Goal: Information Seeking & Learning: Learn about a topic

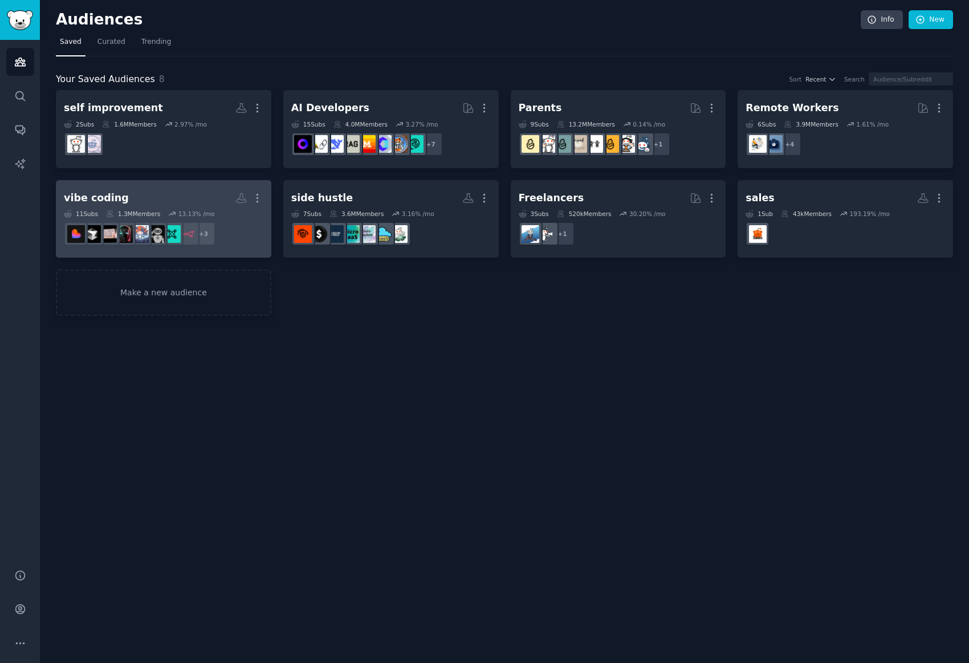
click at [211, 214] on div "11 Sub s 1.3M Members 13.13 % /mo" at bounding box center [164, 214] width 200 height 8
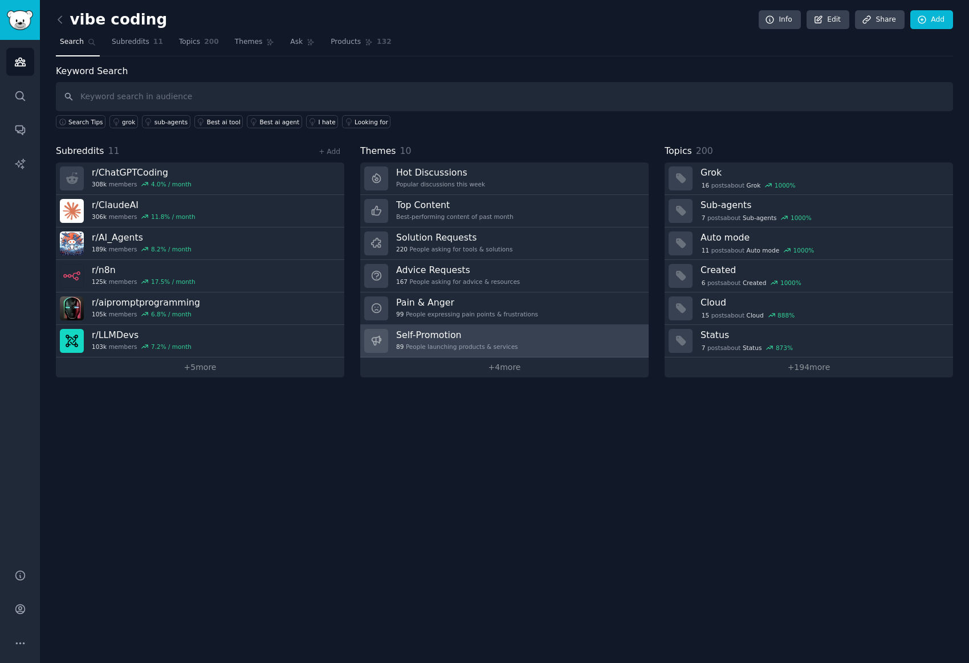
click at [459, 356] on link "Self-Promotion 89 People launching products & services" at bounding box center [504, 341] width 288 height 32
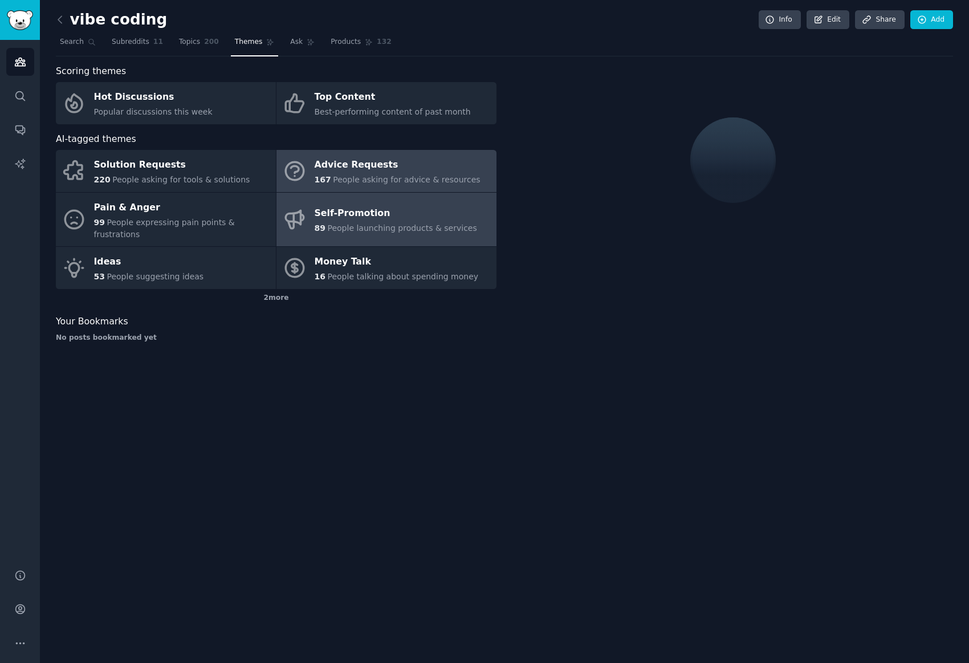
click at [341, 172] on div "Advice Requests" at bounding box center [398, 165] width 166 height 18
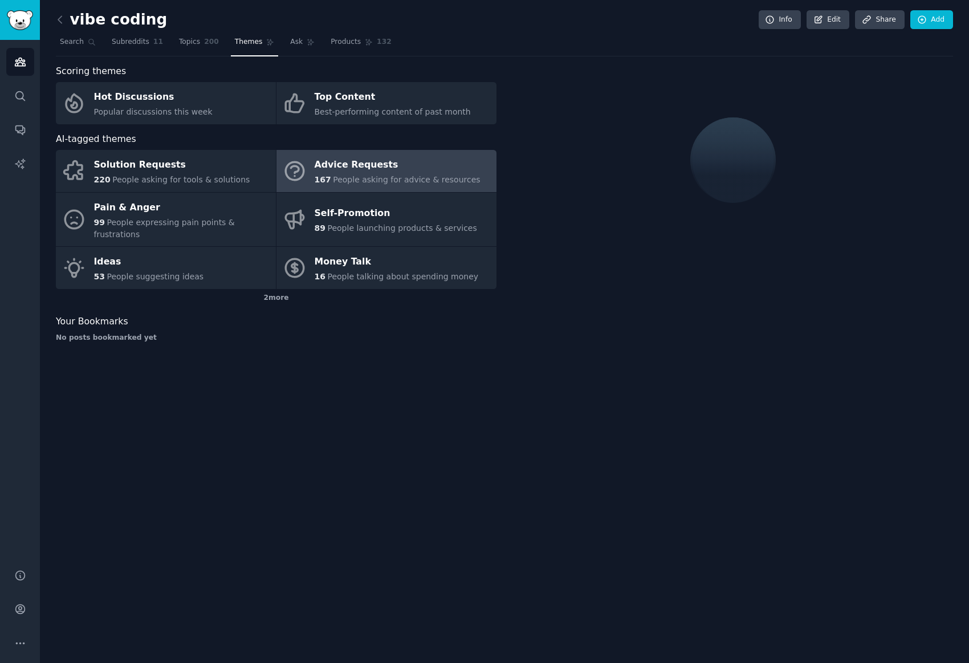
click at [398, 152] on link "Advice Requests 167 People asking for advice & resources" at bounding box center [386, 171] width 220 height 42
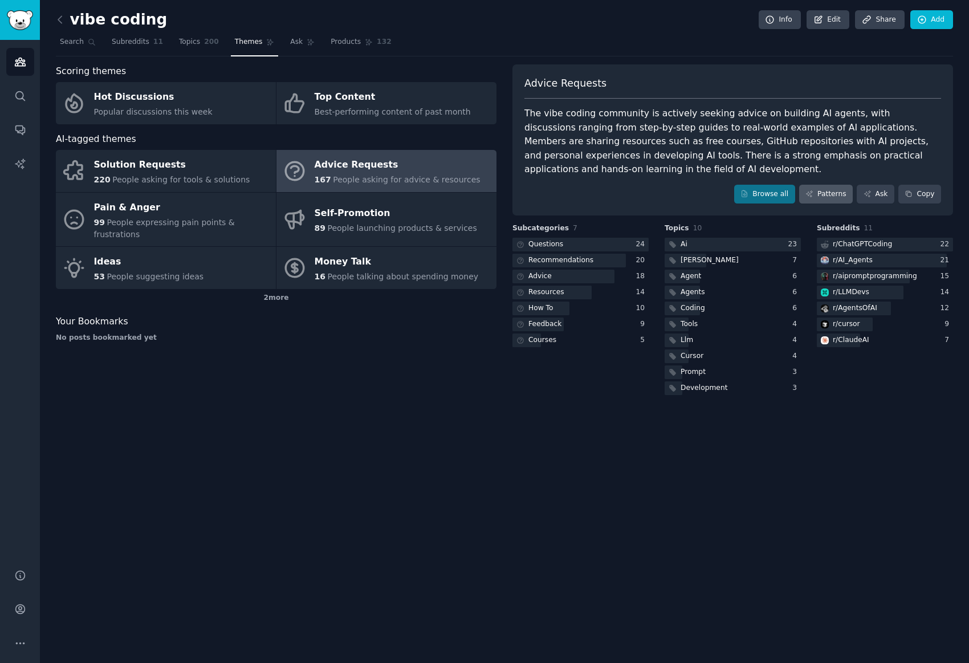
click at [840, 194] on link "Patterns" at bounding box center [826, 194] width 54 height 19
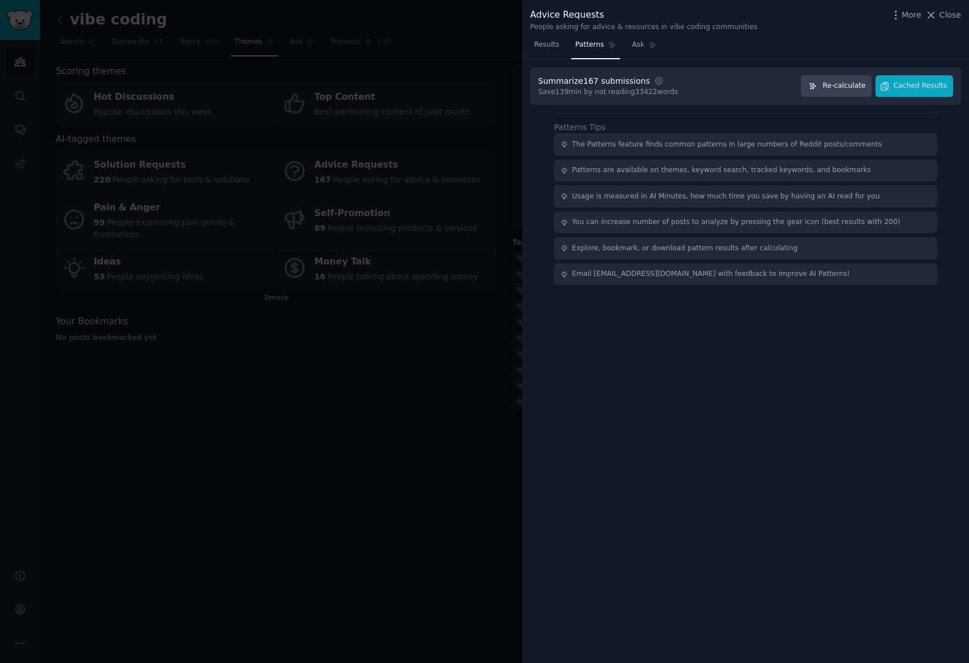
click at [864, 86] on span "Re-calculate" at bounding box center [844, 86] width 43 height 10
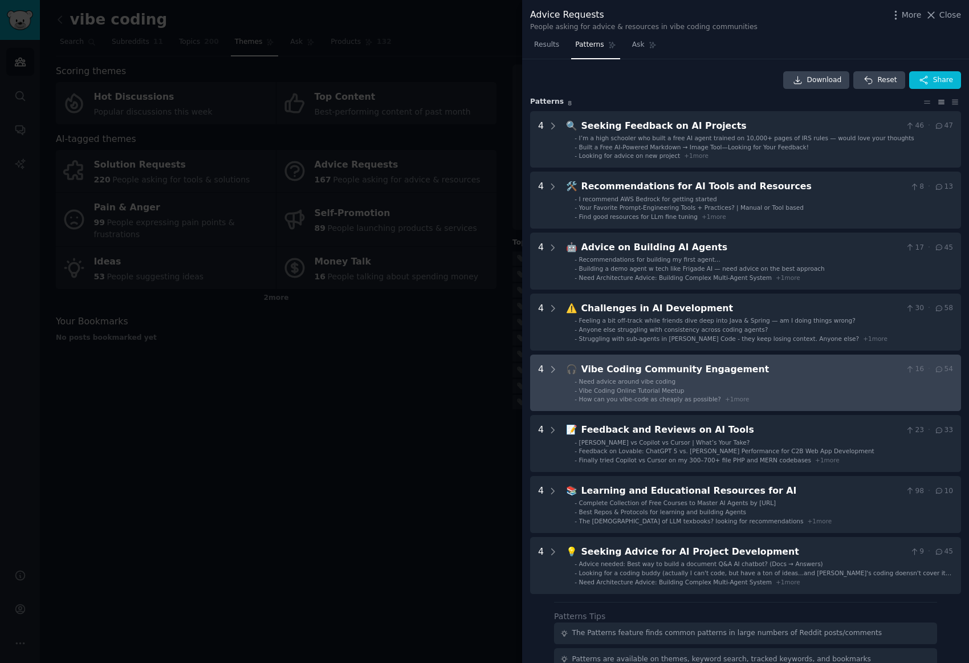
click at [779, 395] on li "- How can you vibe-code as cheaply as possible? + 1 more" at bounding box center [764, 399] width 378 height 8
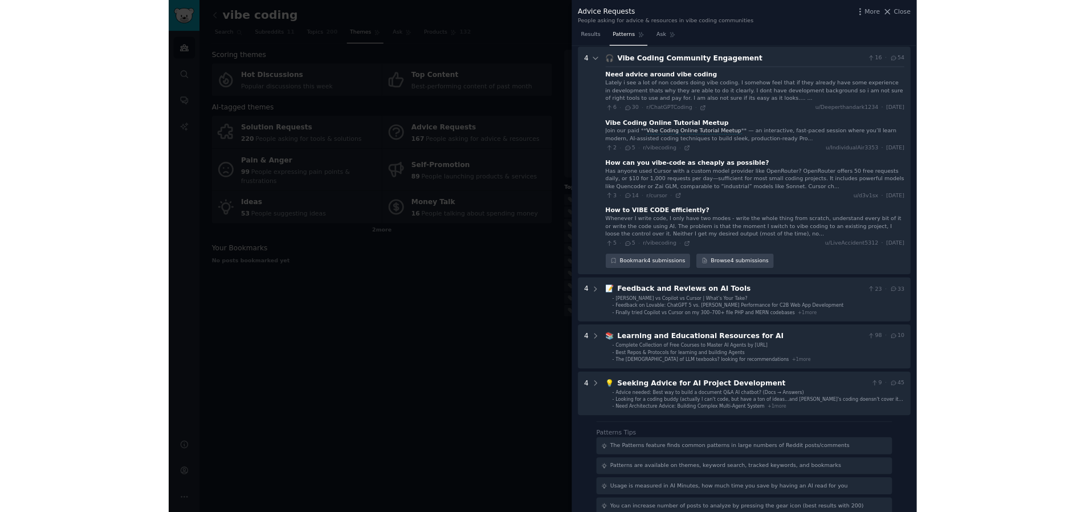
scroll to position [216, 0]
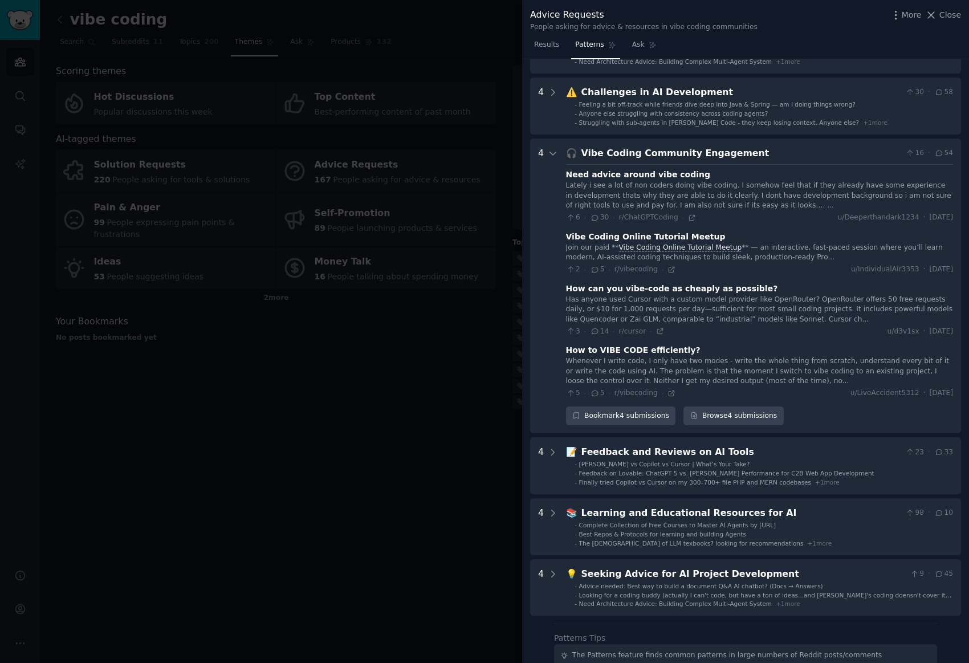
click at [390, 299] on div at bounding box center [484, 331] width 969 height 663
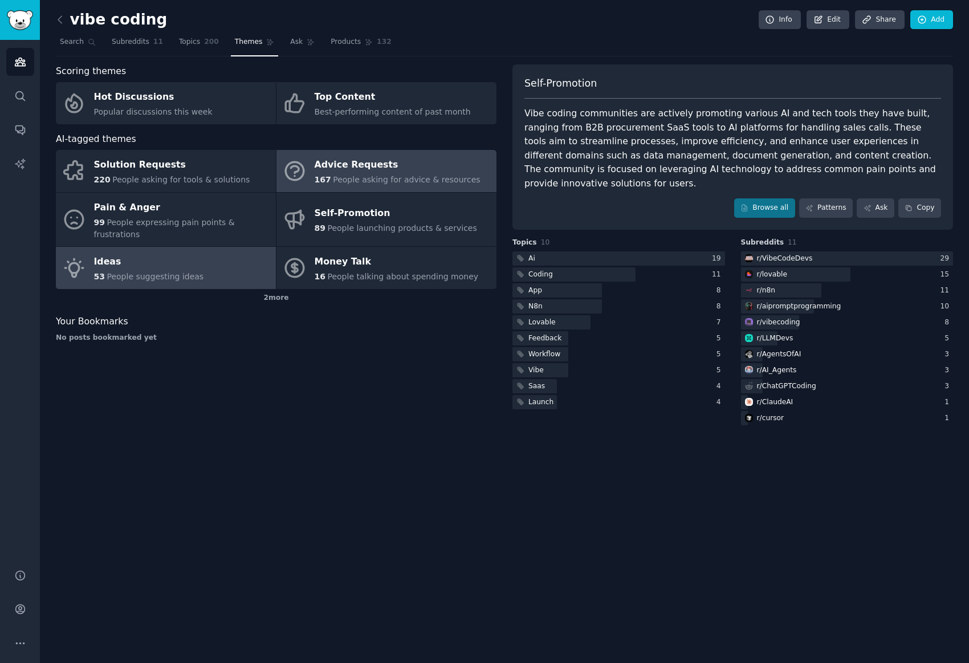
click at [203, 247] on link "Ideas 53 People suggesting ideas" at bounding box center [166, 268] width 220 height 42
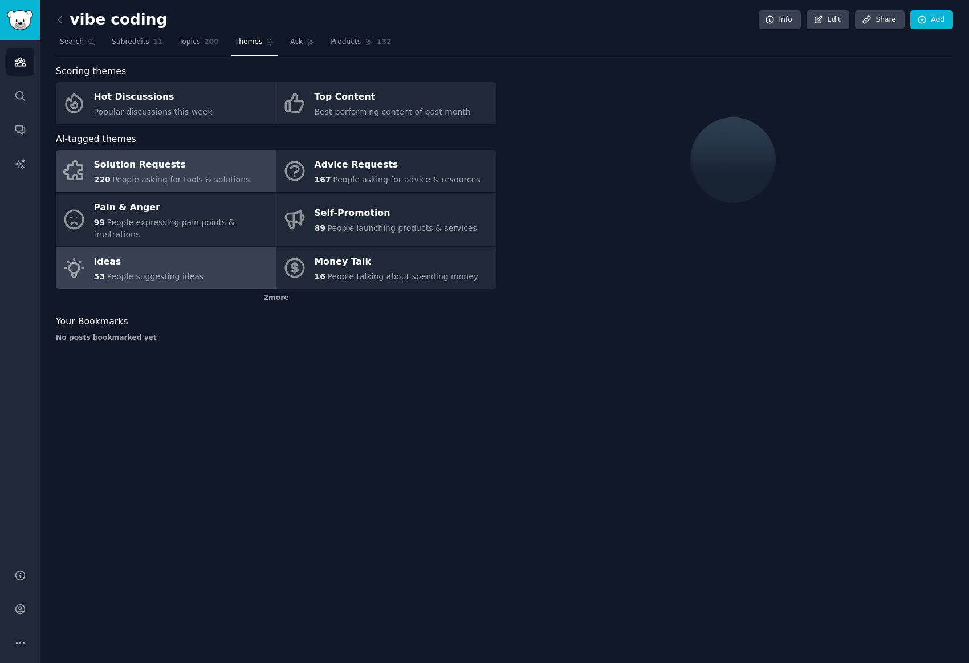
click at [182, 164] on div "Solution Requests" at bounding box center [172, 165] width 156 height 18
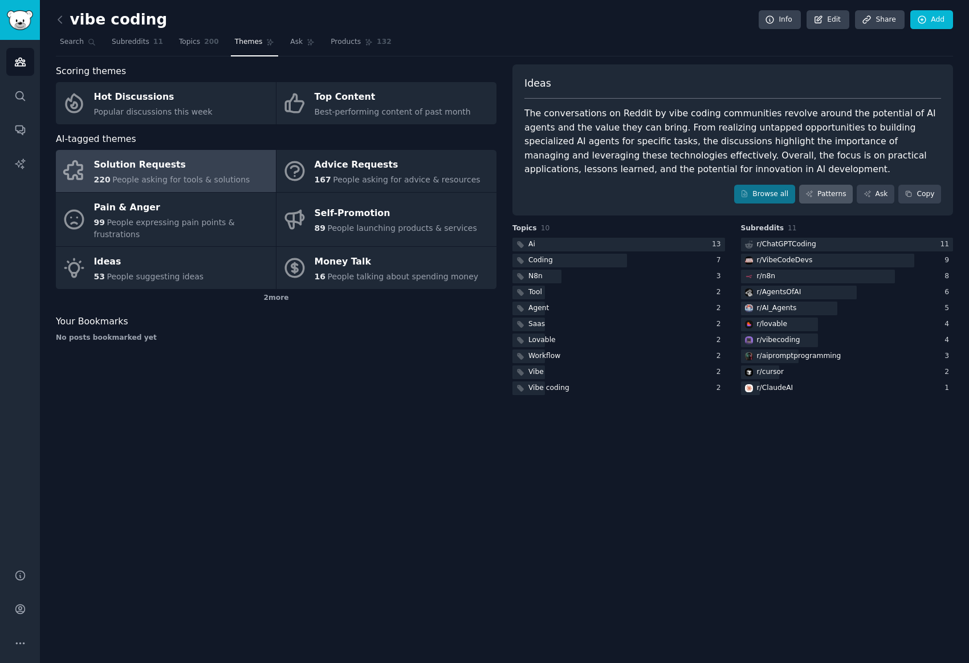
click at [833, 188] on link "Patterns" at bounding box center [826, 194] width 54 height 19
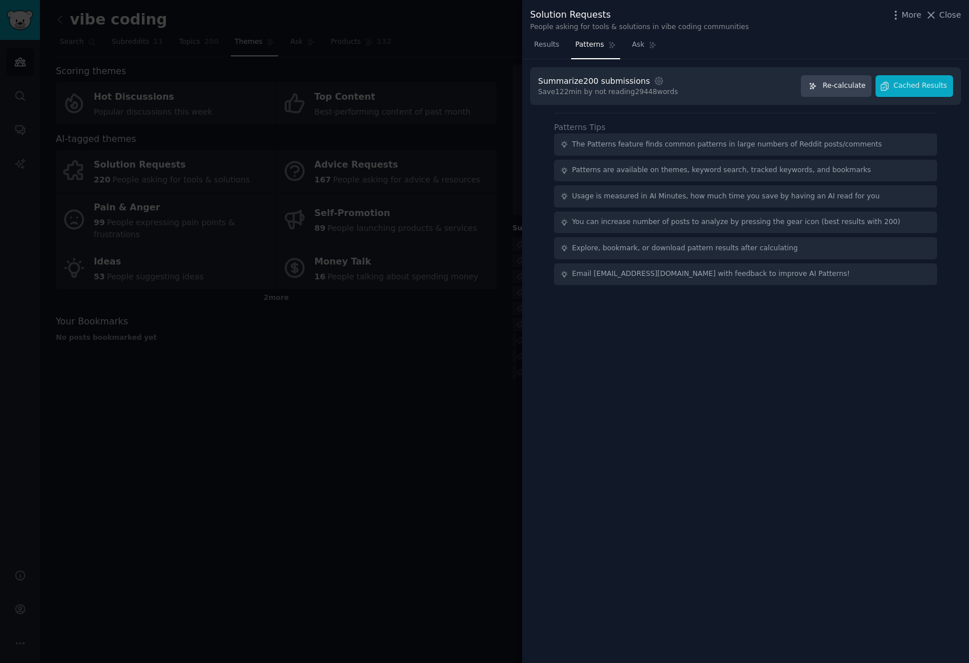
click at [845, 88] on span "Re-calculate" at bounding box center [844, 86] width 43 height 10
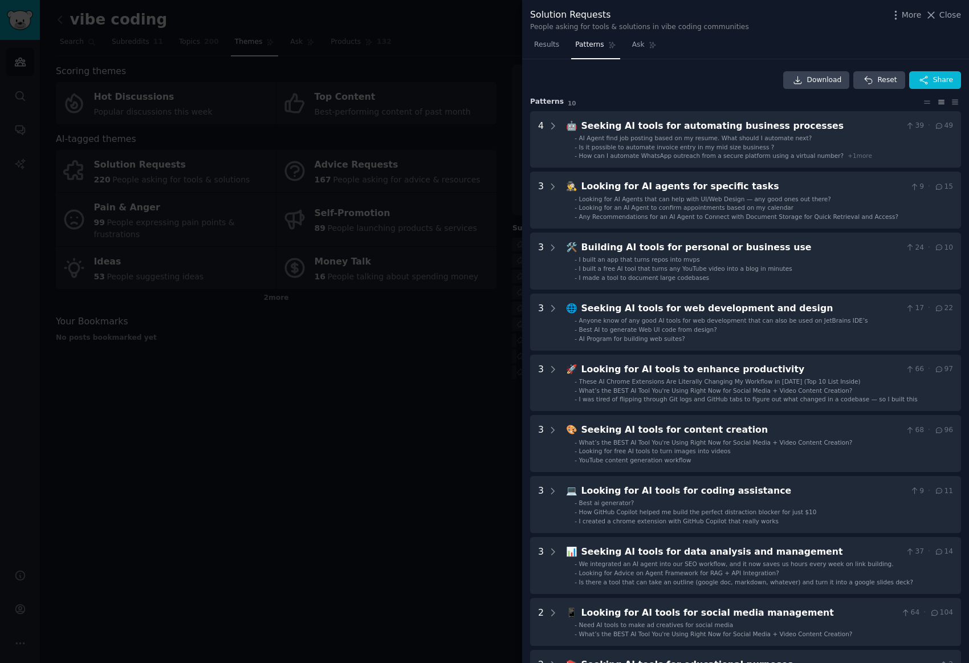
click at [396, 390] on div at bounding box center [484, 331] width 969 height 663
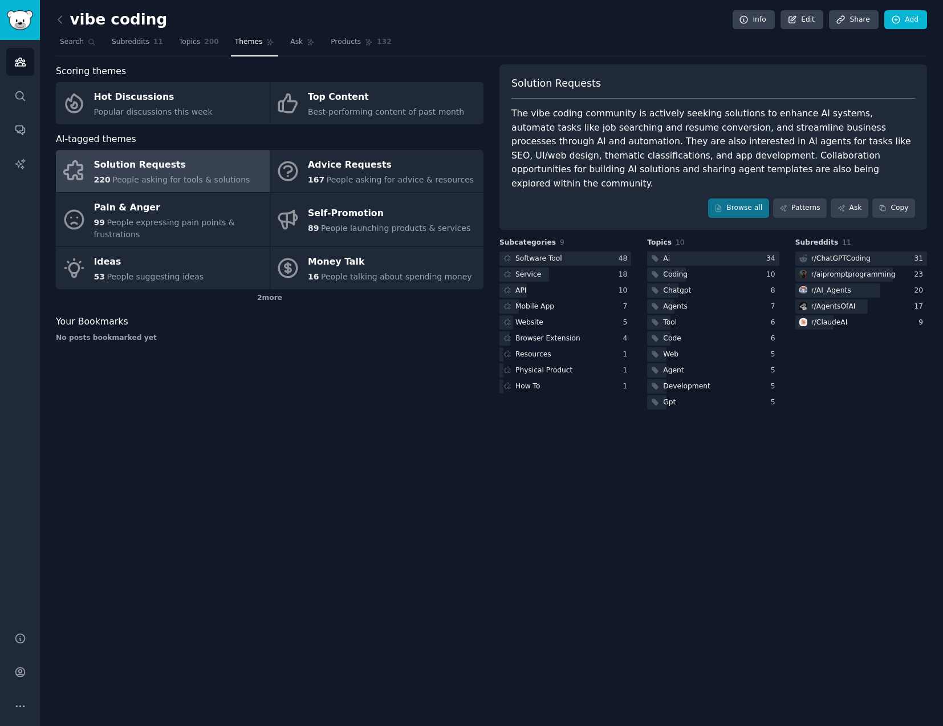
click at [498, 646] on div "vibe coding Info Edit Share Add Search Subreddits 11 Topics 200 Themes Ask Prod…" at bounding box center [491, 363] width 903 height 726
